Goal: Information Seeking & Learning: Learn about a topic

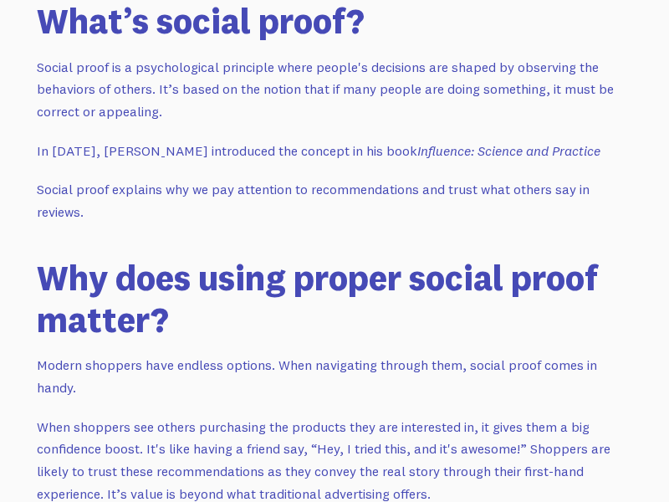
scroll to position [1434, 0]
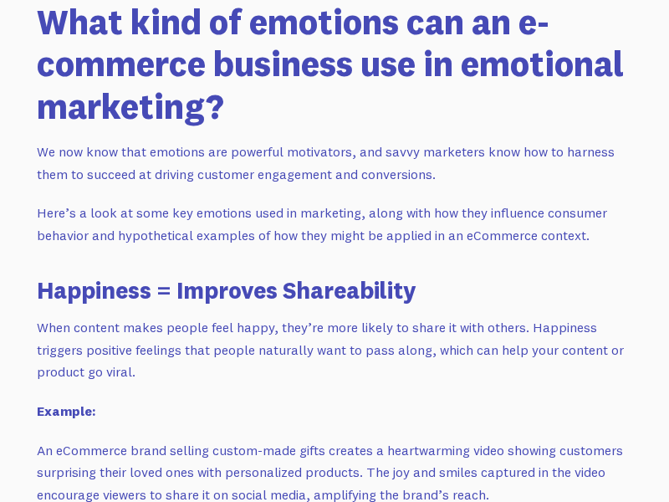
scroll to position [1831, 0]
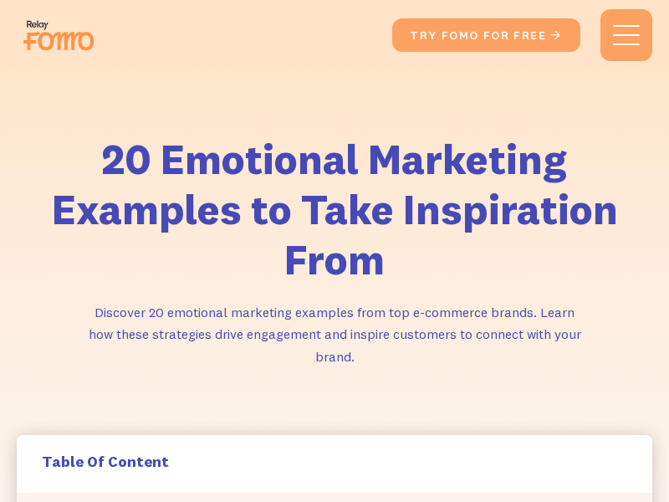
scroll to position [7228, 0]
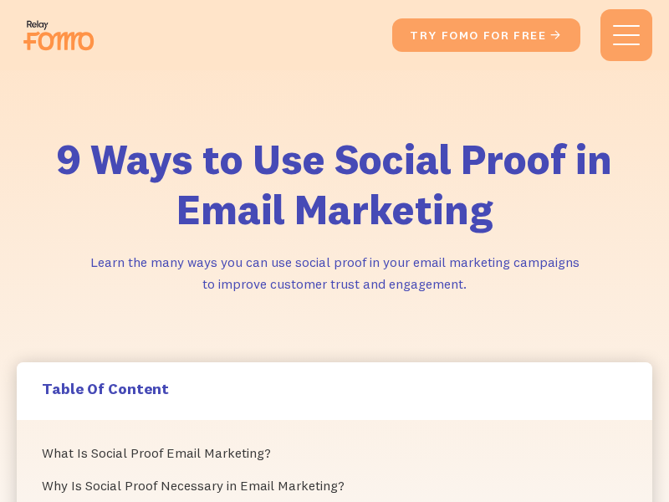
scroll to position [2724, 0]
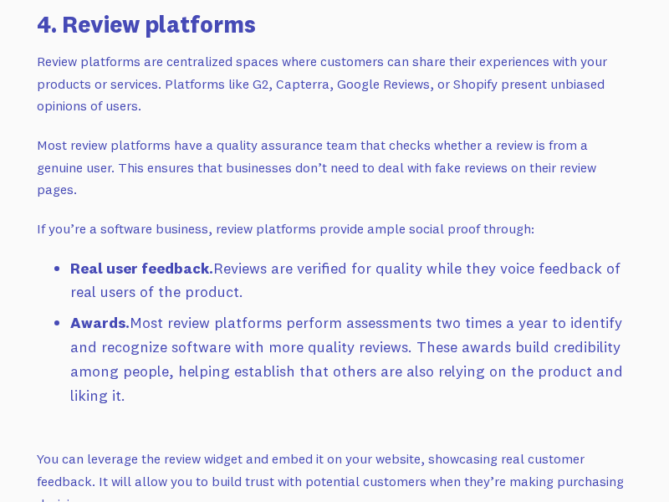
scroll to position [5785, 0]
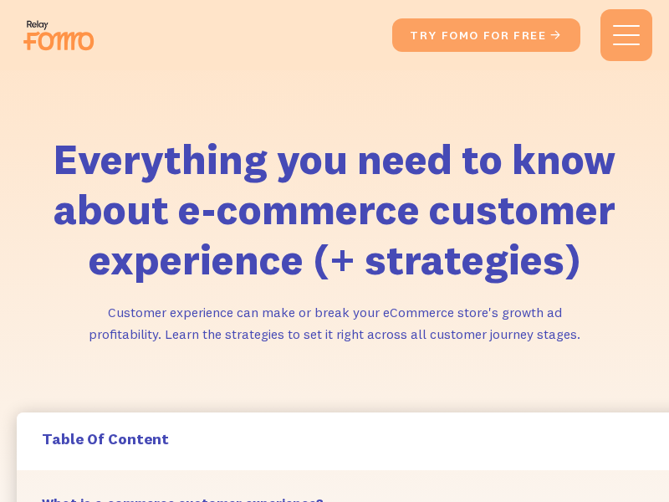
scroll to position [1707, 37]
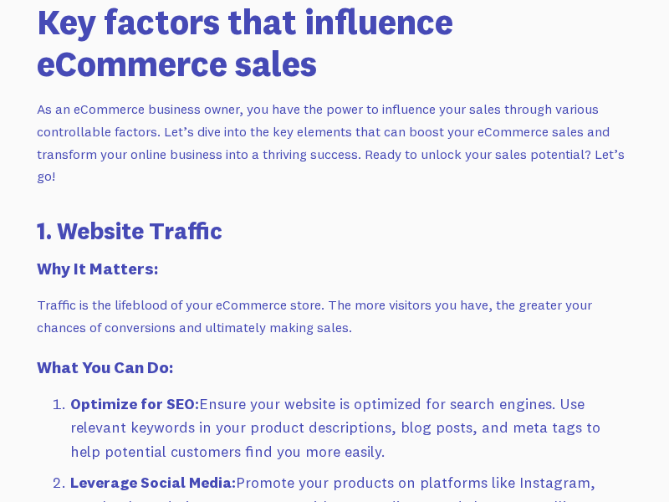
scroll to position [1378, 0]
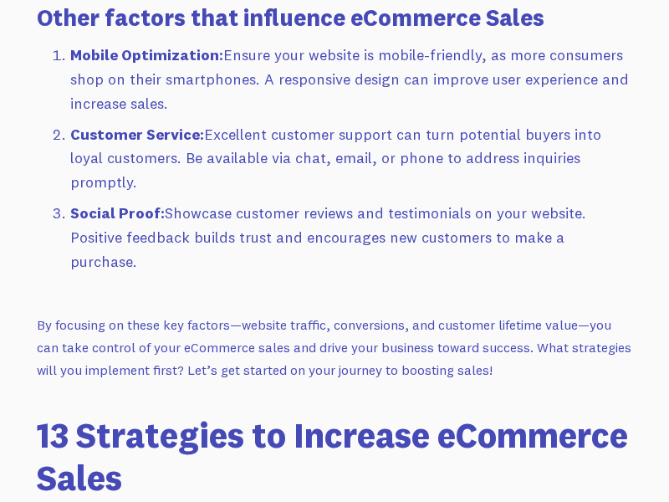
scroll to position [2957, 0]
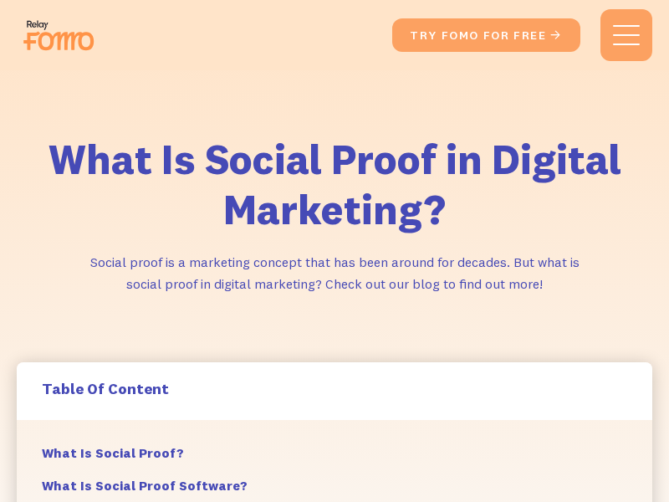
scroll to position [6670, 0]
